Goal: Answer question/provide support: Share knowledge or assist other users

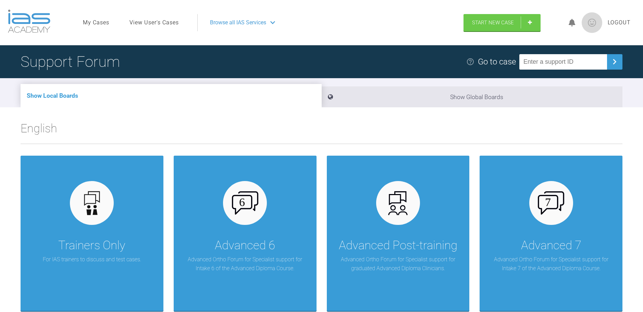
click at [159, 20] on link "View User's Cases" at bounding box center [154, 22] width 49 height 9
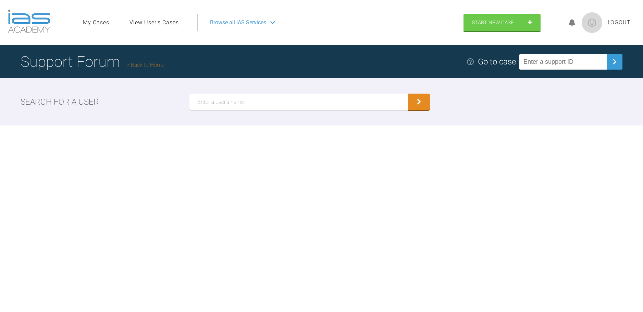
click at [244, 106] on input "text" at bounding box center [298, 102] width 219 height 16
type input "[PERSON_NAME]"
click at [431, 101] on div "Search for a user [PERSON_NAME]" at bounding box center [321, 101] width 643 height 47
click at [425, 101] on button "submit" at bounding box center [419, 102] width 22 height 16
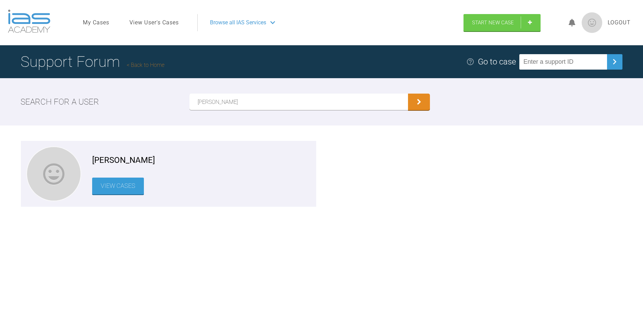
click at [122, 185] on link "View Cases" at bounding box center [118, 185] width 52 height 17
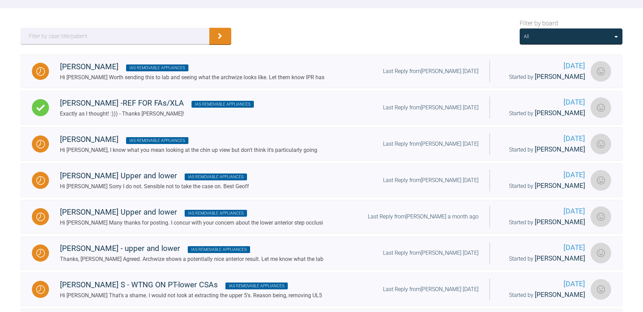
scroll to position [100, 0]
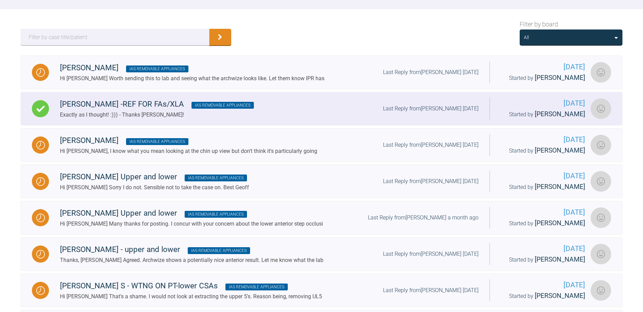
click at [95, 103] on div "[PERSON_NAME] -REF FOR FAs/XLA IAS Removable Appliances" at bounding box center [157, 104] width 194 height 12
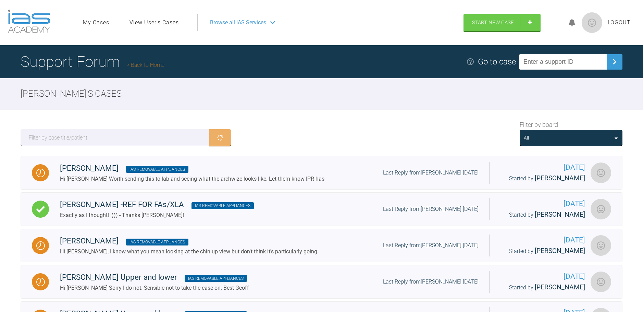
scroll to position [100, 0]
